Goal: Task Accomplishment & Management: Use online tool/utility

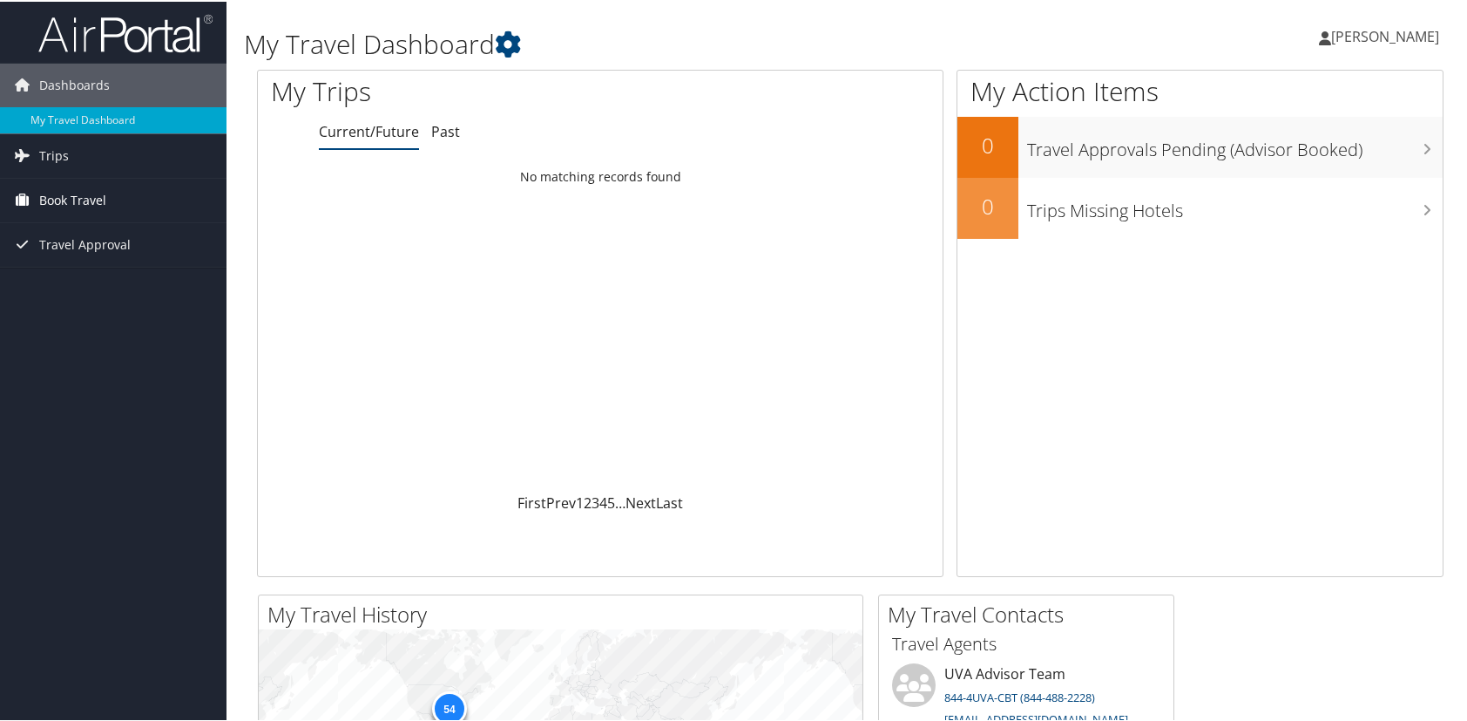
click at [68, 200] on span "Book Travel" at bounding box center [72, 199] width 67 height 44
click at [81, 281] on link "Book/Manage Online Trips" at bounding box center [113, 286] width 227 height 26
